Goal: Book appointment/travel/reservation

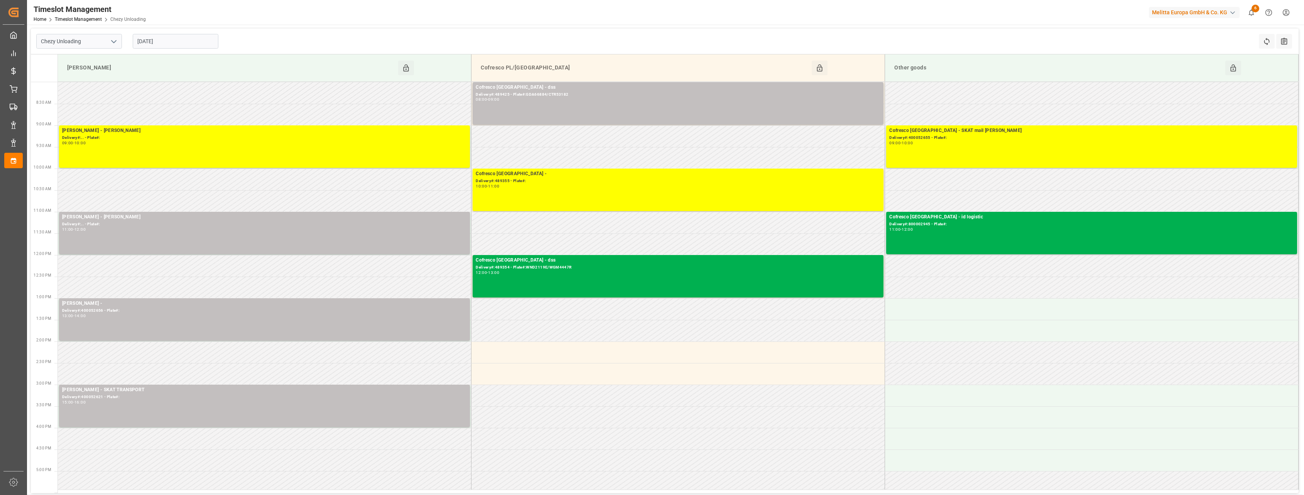
click at [186, 45] on input "[DATE]" at bounding box center [176, 41] width 86 height 15
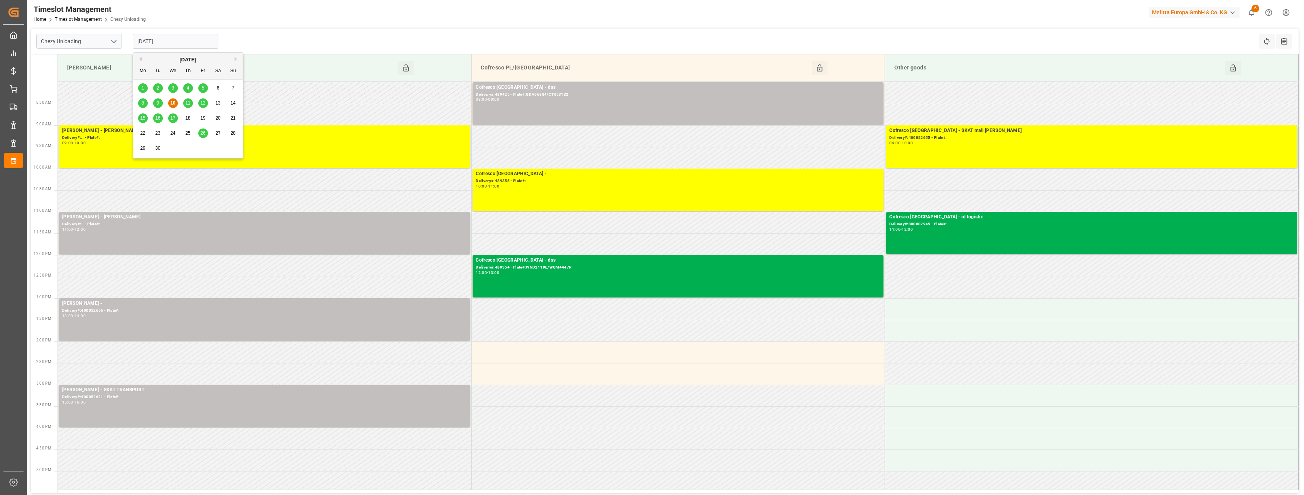
click at [205, 105] on span "12" at bounding box center [202, 102] width 5 height 5
type input "[DATE]"
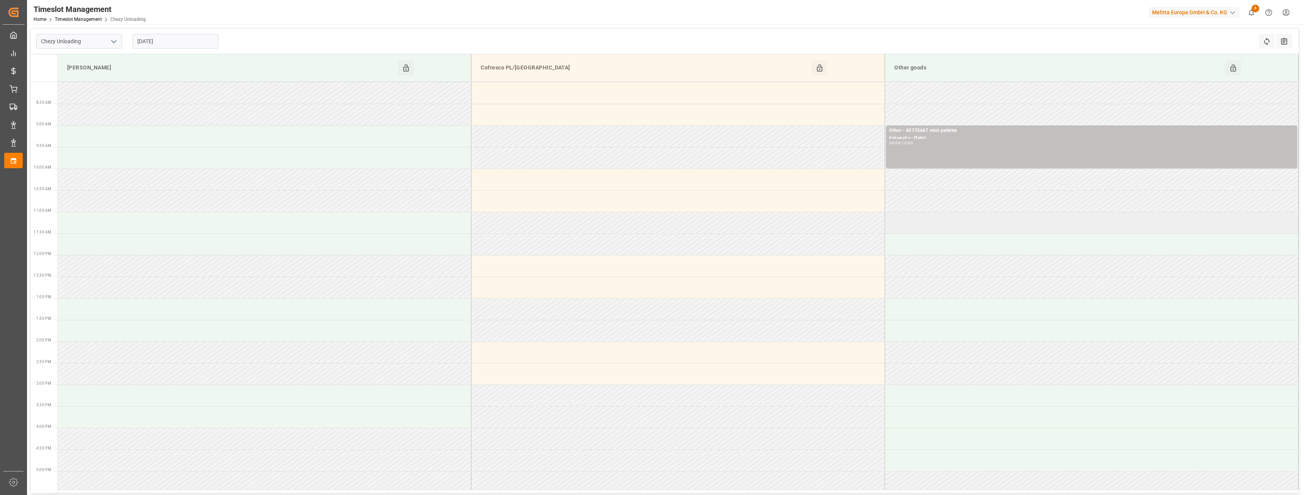
click at [932, 227] on td at bounding box center [1092, 223] width 414 height 22
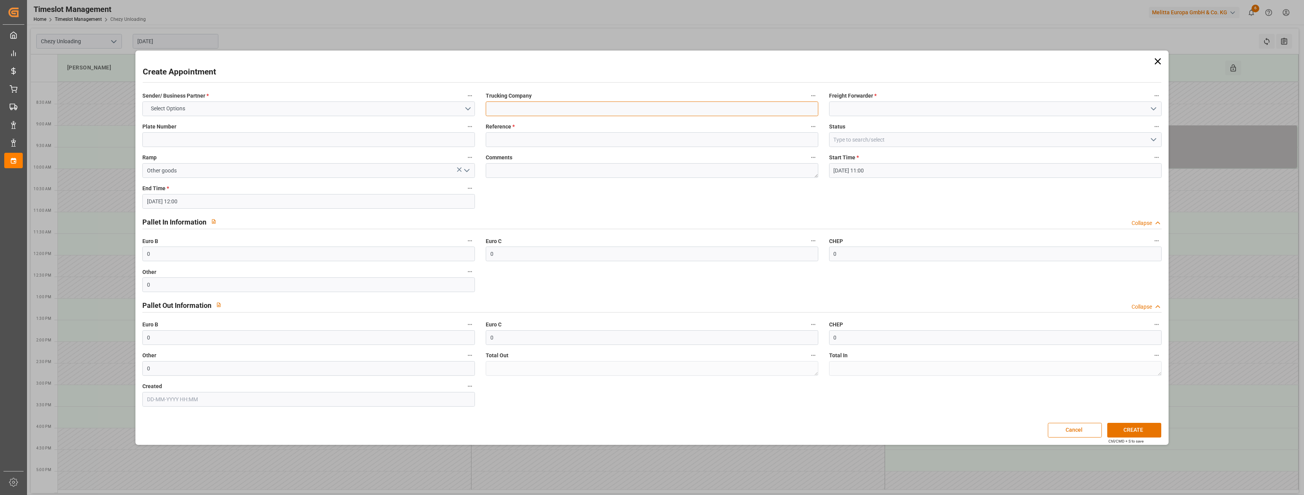
click at [692, 107] on input at bounding box center [652, 108] width 333 height 15
click at [1079, 434] on button "Cancel" at bounding box center [1075, 430] width 54 height 15
